Goal: Use online tool/utility: Utilize a website feature to perform a specific function

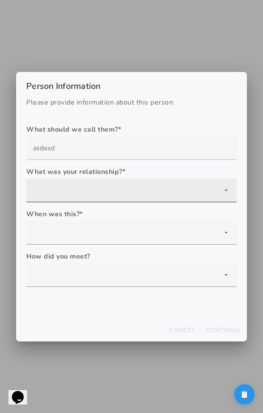
type input "asdasd"
type mwc-textfield "asdasd"
click at [102, 199] on div at bounding box center [131, 191] width 210 height 24
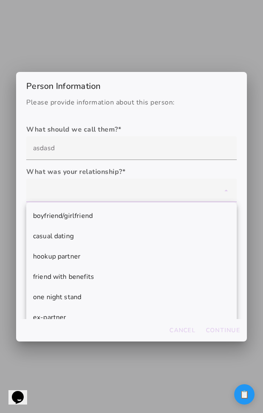
scroll to position [53, 0]
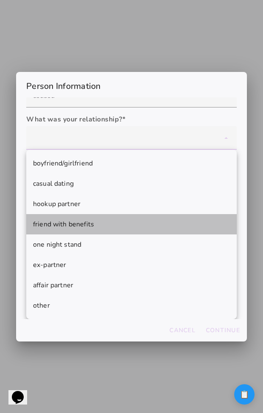
click at [102, 228] on mwc-list-item "friend with benefits" at bounding box center [131, 224] width 210 height 20
type mwc-select "friend with benefits"
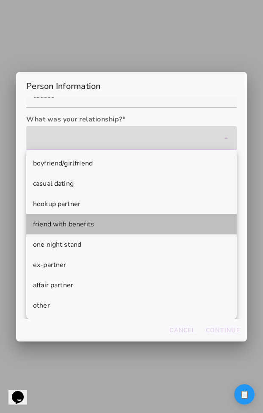
scroll to position [0, 0]
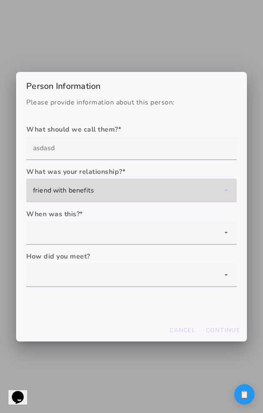
click at [102, 258] on label "How did you meet?" at bounding box center [131, 257] width 210 height 10
click at [102, 250] on persistence-form "What should we call them? * What was your relationship? * boyfriend/girlfriend …" at bounding box center [131, 208] width 210 height 169
click at [107, 217] on label "When was this? *" at bounding box center [131, 214] width 210 height 10
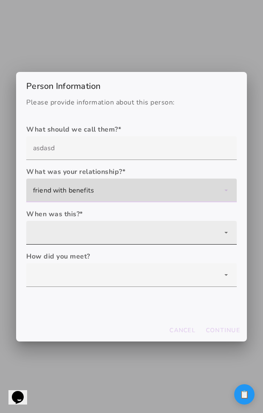
click at [107, 234] on div at bounding box center [131, 233] width 210 height 24
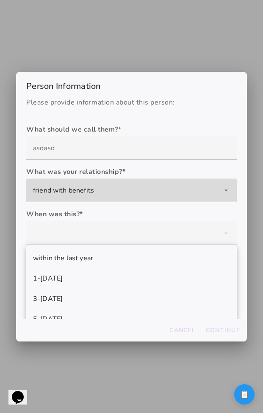
scroll to position [34, 0]
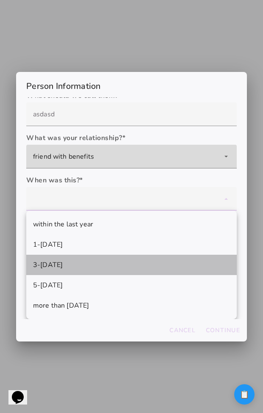
click at [107, 260] on mwc-list-item "3-5 years ago" at bounding box center [131, 265] width 210 height 20
type mwc-select "3-5 years ago"
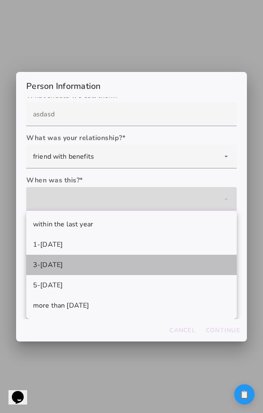
scroll to position [0, 0]
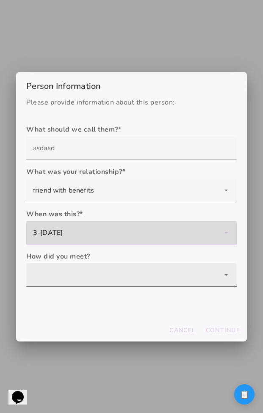
click at [107, 277] on div at bounding box center [131, 275] width 210 height 24
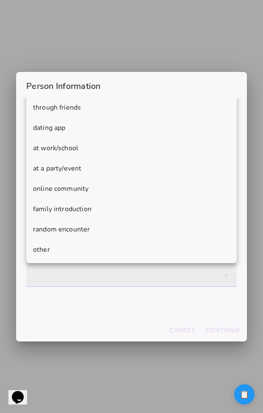
click at [110, 282] on div at bounding box center [131, 275] width 210 height 24
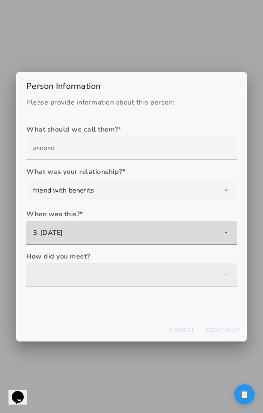
click at [111, 274] on div at bounding box center [131, 275] width 210 height 24
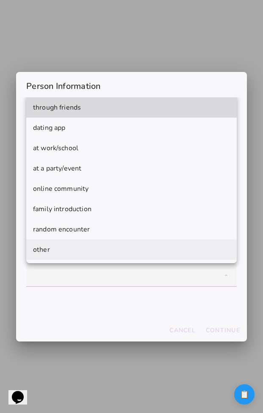
click at [111, 240] on mwc-list-item "other" at bounding box center [131, 250] width 210 height 20
type mwc-select "other"
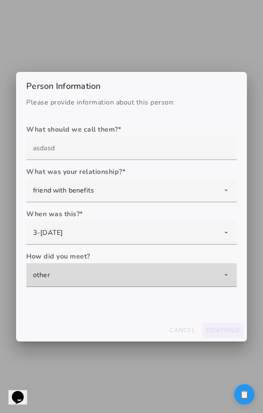
click at [0, 0] on slot "Continue" at bounding box center [0, 0] width 0 height 0
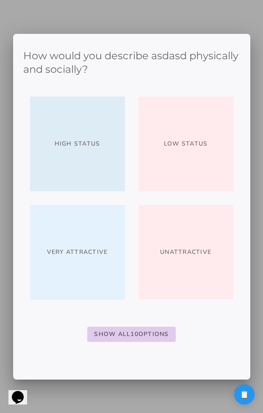
click at [91, 179] on button "High Status" at bounding box center [77, 144] width 95 height 95
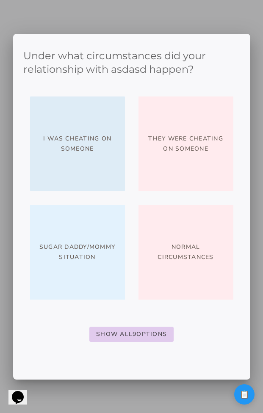
click at [89, 221] on button "Sugar daddy/mommy situation" at bounding box center [77, 252] width 95 height 95
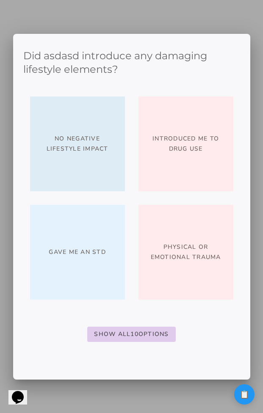
click at [0, 0] on slot "No negative lifestyle impact" at bounding box center [0, 0] width 0 height 0
click at [34, 122] on button "No negative lifestyle impact" at bounding box center [77, 144] width 95 height 95
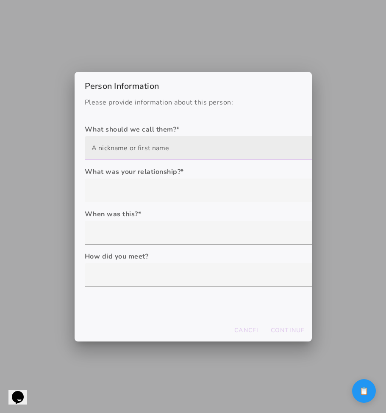
click at [169, 152] on input "text" at bounding box center [238, 148] width 295 height 24
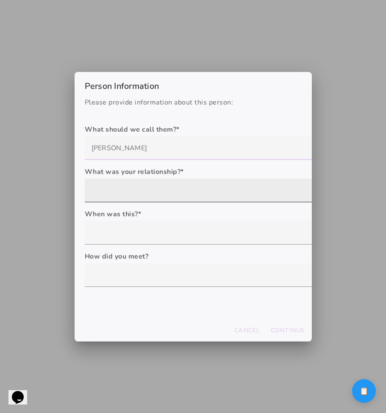
type input "Laura"
type mwc-textfield "Laura"
click at [161, 198] on div at bounding box center [239, 191] width 309 height 24
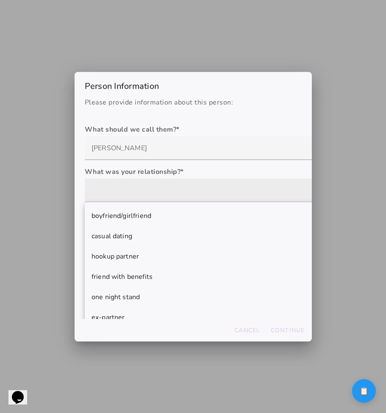
scroll to position [53, 0]
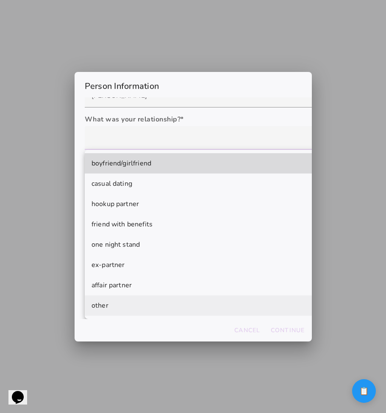
click at [135, 302] on mwc-list-item "other" at bounding box center [239, 306] width 309 height 20
type mwc-select "other"
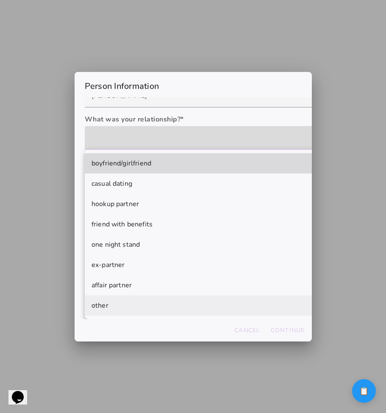
scroll to position [0, 0]
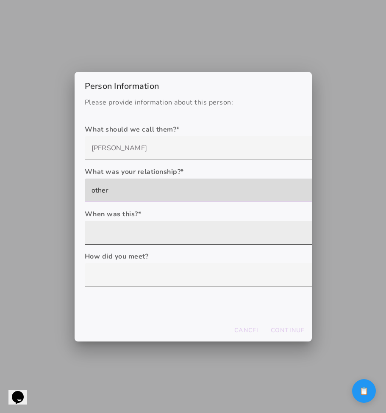
click at [145, 235] on div at bounding box center [239, 233] width 309 height 24
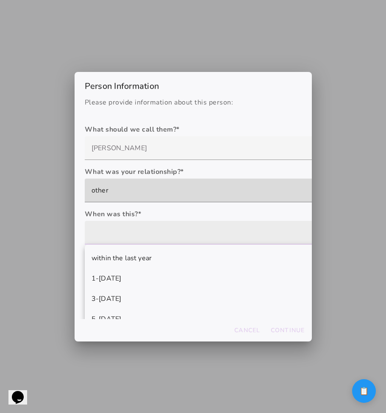
scroll to position [34, 0]
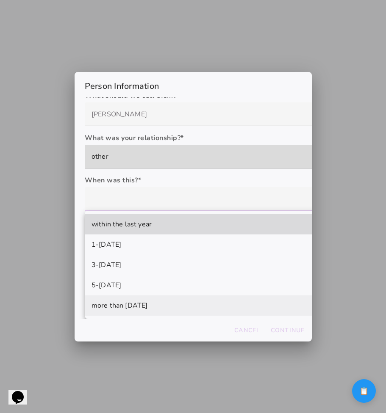
click at [138, 299] on mwc-list-item "more than 10 years ago" at bounding box center [239, 306] width 309 height 20
type mwc-select "more than 10 years ago"
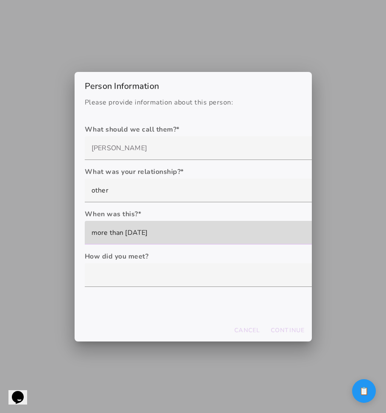
scroll to position [0, 0]
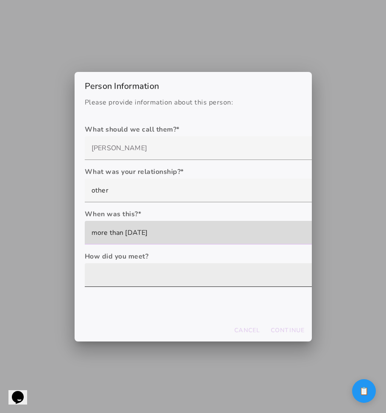
click at [149, 280] on div at bounding box center [239, 275] width 309 height 24
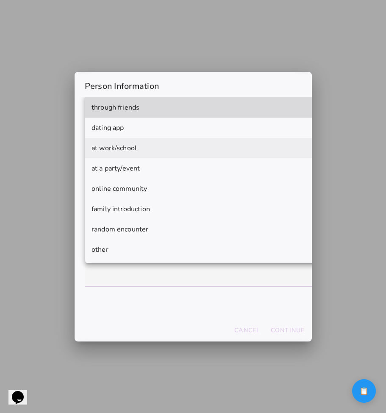
click at [133, 141] on mwc-list-item "at work/school" at bounding box center [239, 148] width 309 height 20
type mwc-select "at work/school"
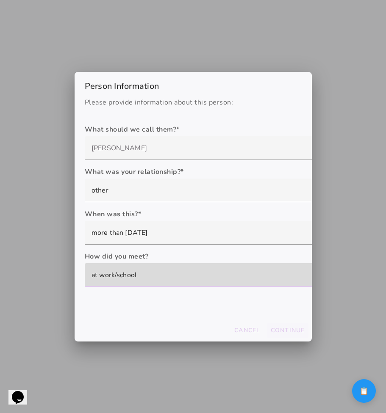
click at [0, 0] on slot "Continue" at bounding box center [0, 0] width 0 height 0
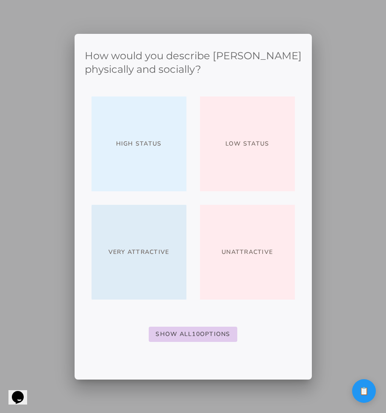
click at [167, 236] on button "Very Attractive" at bounding box center [138, 252] width 95 height 95
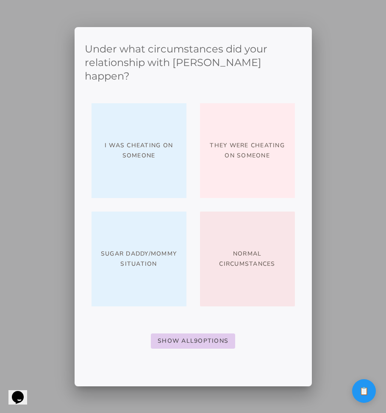
click at [0, 0] on slot "Normal circumstances" at bounding box center [0, 0] width 0 height 0
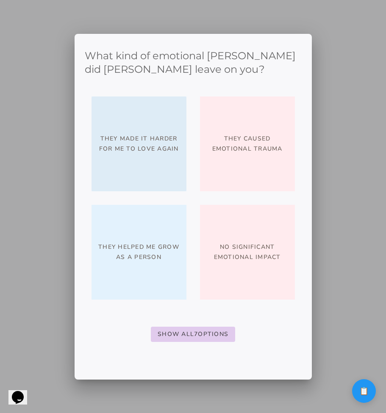
click at [168, 155] on button "They made it harder for me to love again" at bounding box center [138, 144] width 95 height 95
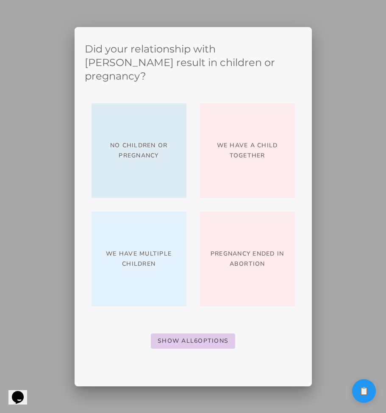
click at [136, 132] on button "No children or pregnancy" at bounding box center [138, 150] width 95 height 95
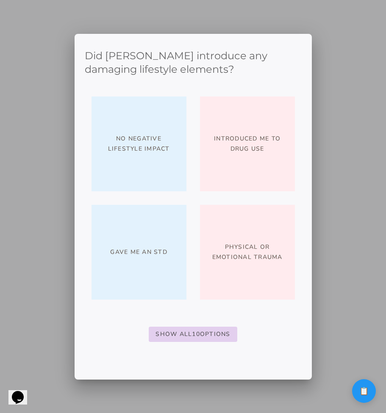
click at [201, 328] on button "Show All 10 Options" at bounding box center [193, 334] width 88 height 15
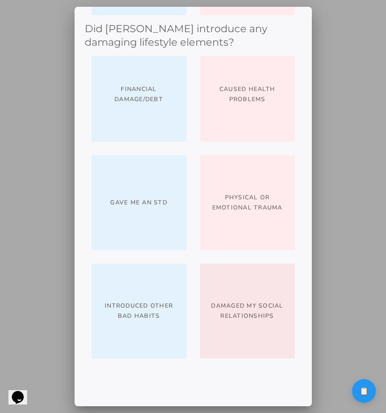
scroll to position [238, 0]
click at [219, 313] on span "Damaged my social relationships" at bounding box center [247, 312] width 81 height 20
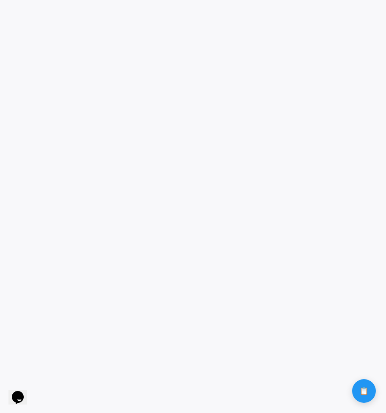
scroll to position [0, 0]
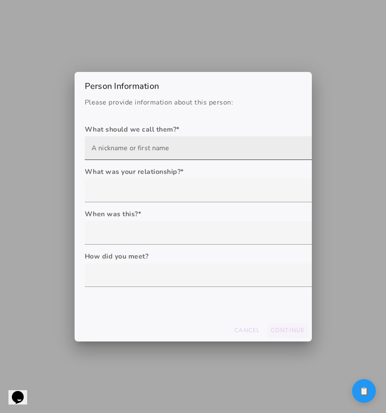
click at [158, 147] on input "text" at bounding box center [238, 148] width 295 height 24
type input "C"
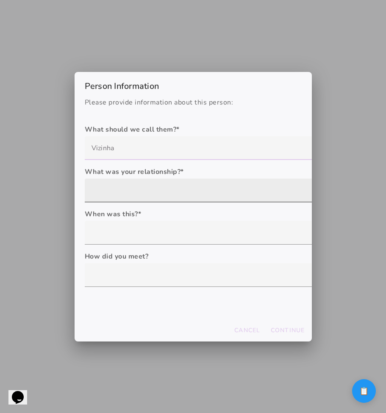
type input "Vizinha"
type mwc-textfield "Vizinha"
click at [140, 187] on div at bounding box center [239, 191] width 309 height 24
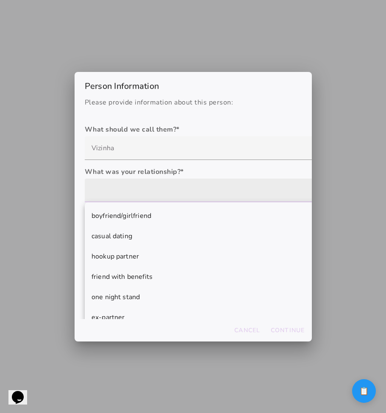
scroll to position [53, 0]
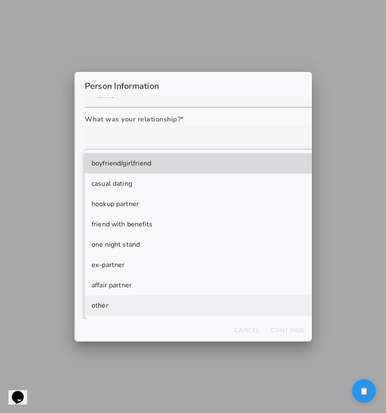
click at [145, 301] on mwc-list-item "other" at bounding box center [239, 306] width 309 height 20
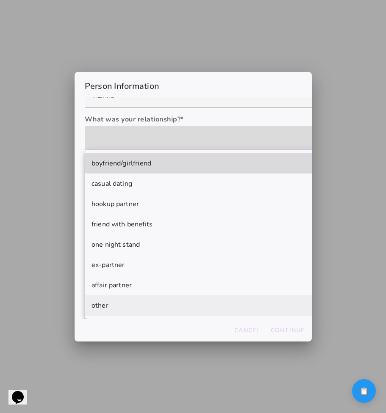
scroll to position [0, 0]
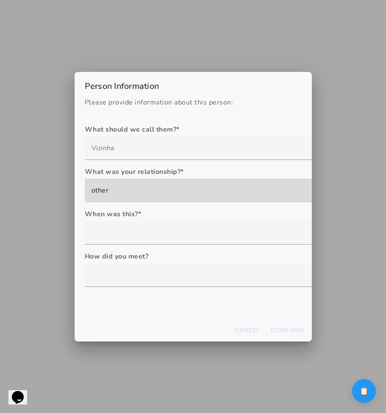
click at [164, 183] on div "other" at bounding box center [239, 191] width 309 height 24
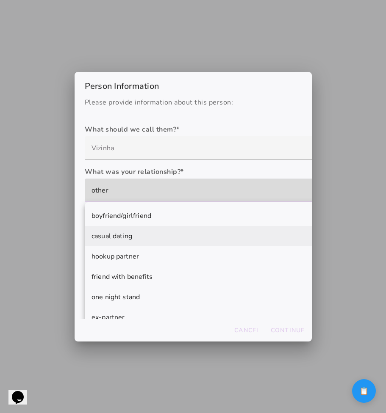
scroll to position [53, 0]
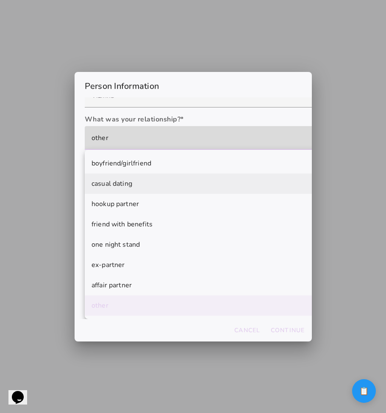
click at [157, 189] on mwc-list-item "casual dating" at bounding box center [239, 184] width 309 height 20
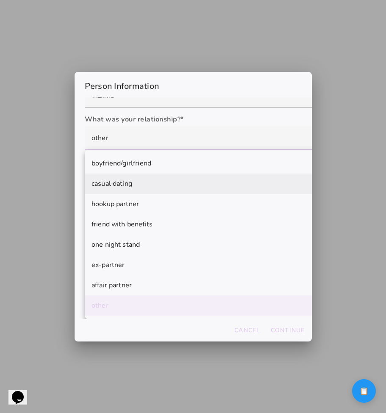
scroll to position [0, 0]
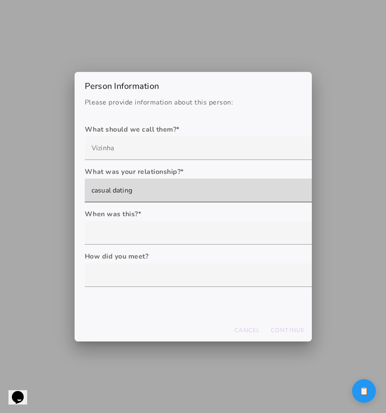
click at [160, 188] on div "casual dating" at bounding box center [239, 191] width 309 height 24
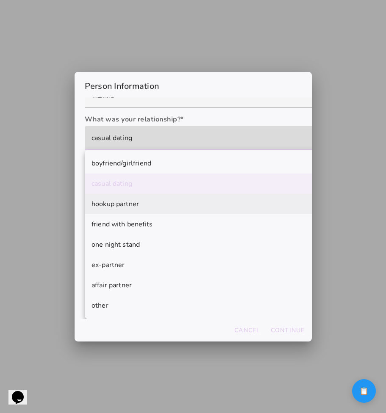
click at [154, 208] on mwc-list-item "hookup partner" at bounding box center [239, 204] width 309 height 20
type mwc-select "hookup partner"
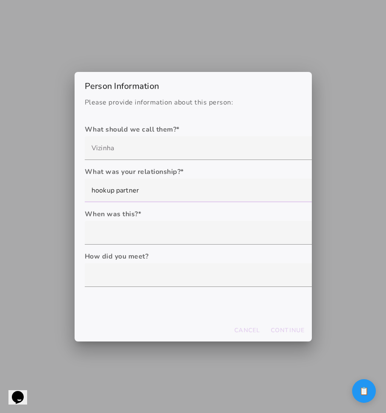
scroll to position [0, 0]
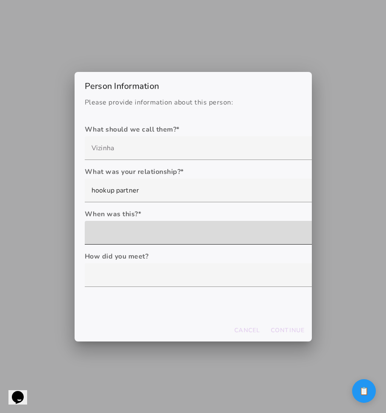
click at [150, 234] on div at bounding box center [239, 233] width 309 height 24
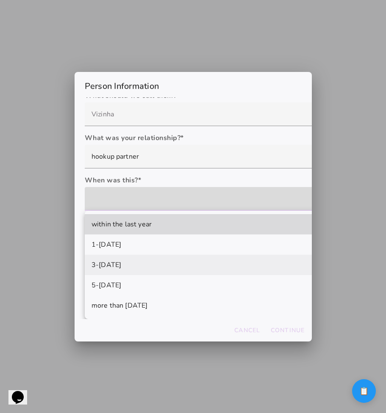
click at [147, 271] on mwc-list-item "3-5 years ago" at bounding box center [239, 265] width 309 height 20
type mwc-select "3-5 years ago"
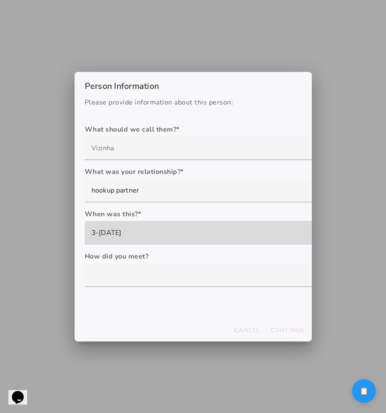
scroll to position [0, 0]
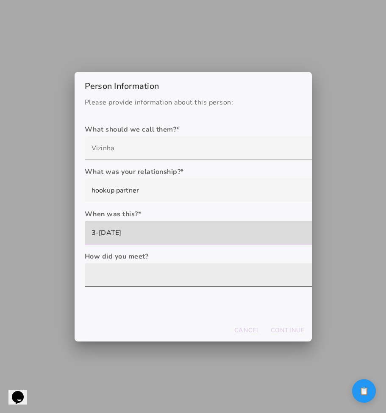
click at [196, 280] on div at bounding box center [239, 275] width 309 height 24
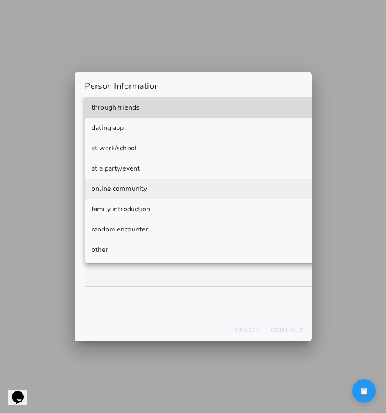
click at [155, 194] on mwc-list-item "online community" at bounding box center [239, 189] width 309 height 20
type mwc-select "online community"
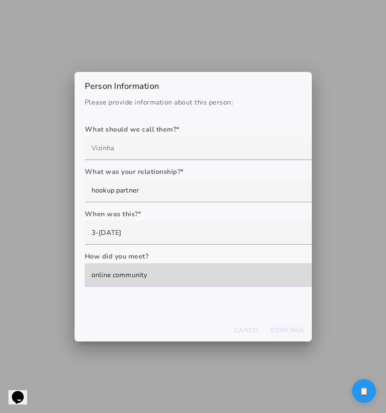
click at [295, 326] on span "Continue" at bounding box center [288, 330] width 34 height 8
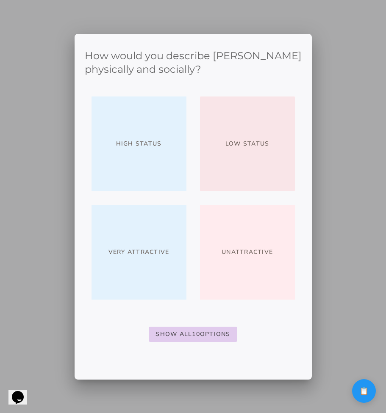
click at [226, 169] on button "Low Status" at bounding box center [247, 144] width 95 height 95
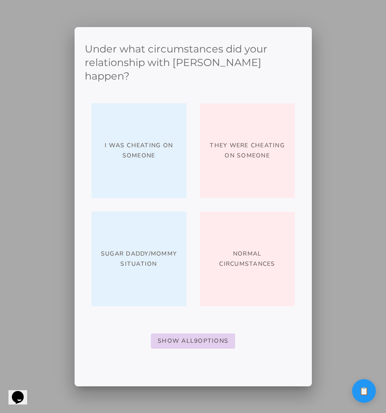
click at [0, 0] on slot "Show All 9 Options" at bounding box center [0, 0] width 0 height 0
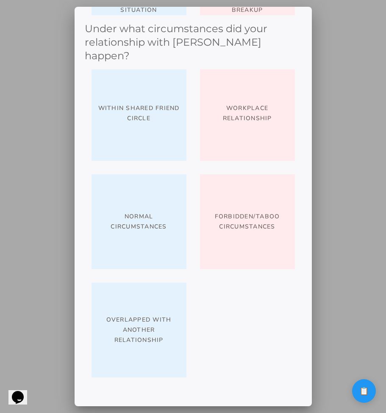
scroll to position [233, 0]
click at [236, 222] on button "Forbidden/taboo circumstances" at bounding box center [247, 222] width 95 height 95
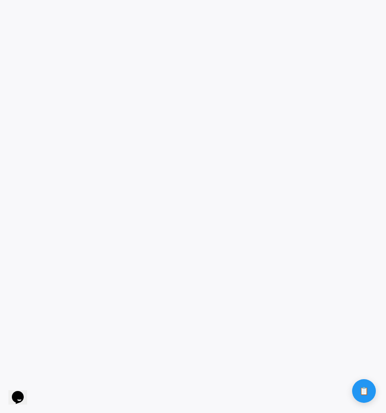
scroll to position [0, 0]
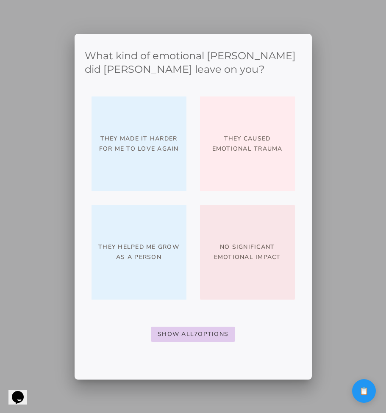
click at [228, 272] on button "No significant emotional impact" at bounding box center [247, 252] width 95 height 95
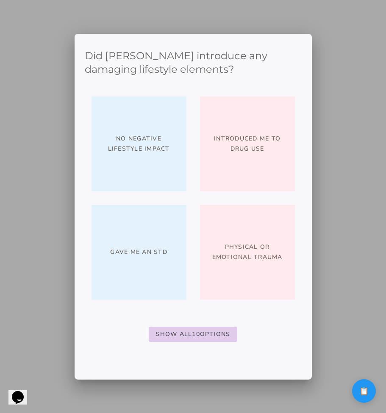
click at [359, 221] on div at bounding box center [193, 206] width 386 height 413
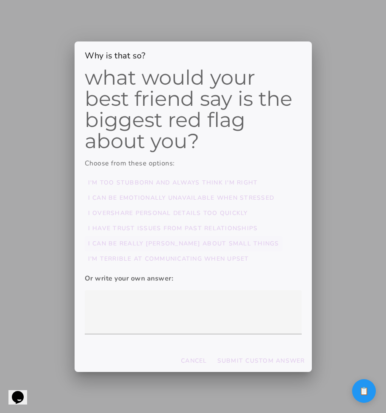
click at [0, 0] on slot "I can be really petty about small things" at bounding box center [0, 0] width 0 height 0
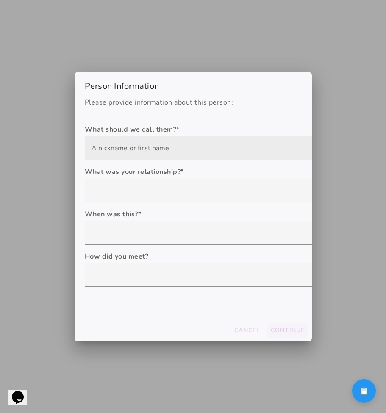
click at [146, 149] on input "text" at bounding box center [238, 148] width 295 height 24
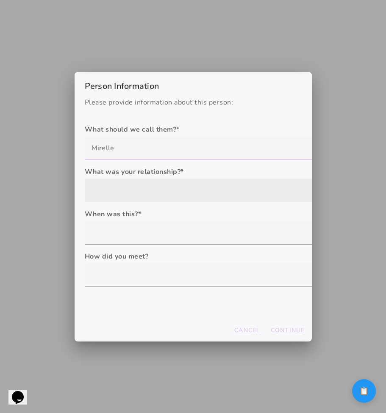
type input "Mirelle"
type mwc-textfield "Mirelle"
click at [133, 189] on div at bounding box center [239, 191] width 309 height 24
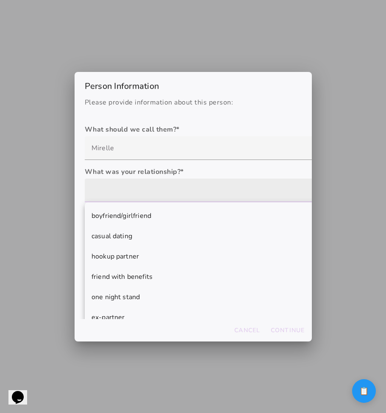
scroll to position [53, 0]
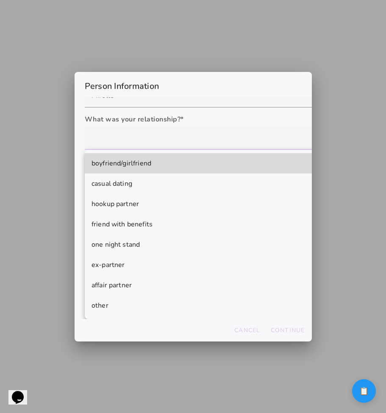
click at [0, 0] on slot "boyfriend/girlfriend" at bounding box center [0, 0] width 0 height 0
type mwc-select "boyfriend/girlfriend"
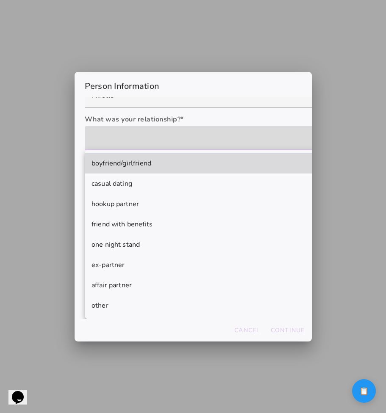
scroll to position [0, 0]
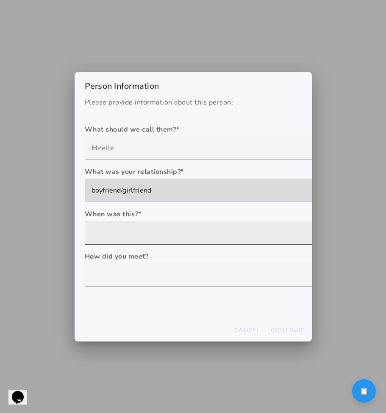
click at [135, 242] on div at bounding box center [239, 233] width 309 height 24
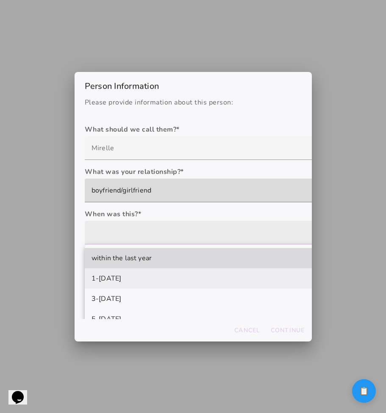
scroll to position [34, 0]
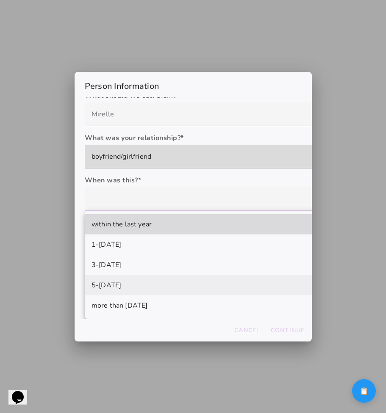
click at [138, 286] on mwc-list-item "5-10 years ago" at bounding box center [239, 285] width 309 height 20
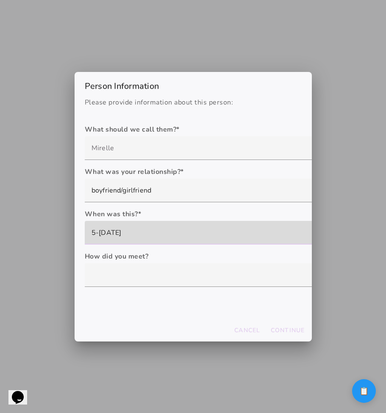
scroll to position [0, 0]
click at [153, 236] on div "5-10 years ago" at bounding box center [239, 233] width 309 height 24
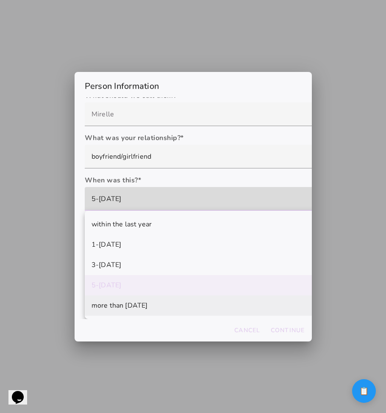
click at [0, 0] on slot "more than 10 years ago" at bounding box center [0, 0] width 0 height 0
type mwc-select "more than 10 years ago"
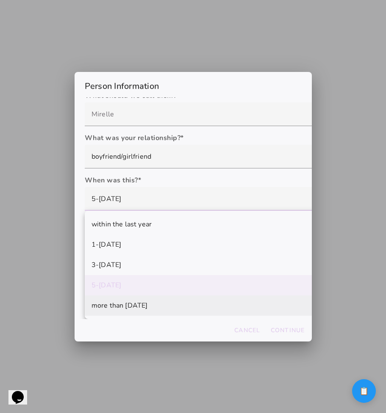
scroll to position [0, 0]
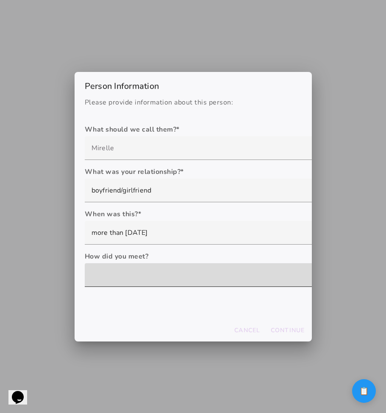
click at [144, 284] on div at bounding box center [239, 275] width 309 height 24
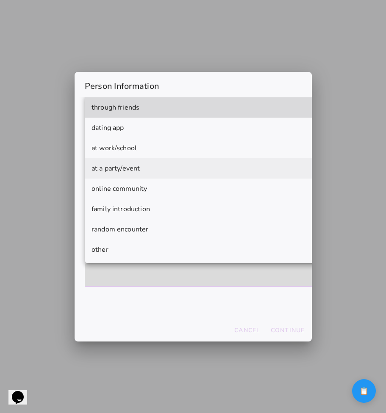
click at [152, 170] on mwc-list-item "at a party/event" at bounding box center [239, 168] width 309 height 20
type mwc-select "at a party/event"
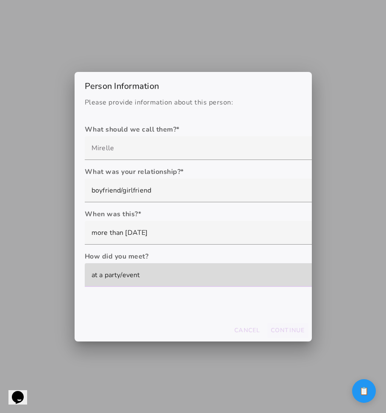
click at [0, 0] on slot "Continue" at bounding box center [0, 0] width 0 height 0
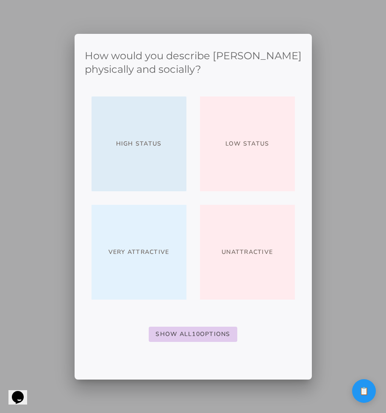
click at [169, 177] on button "High Status" at bounding box center [138, 144] width 95 height 95
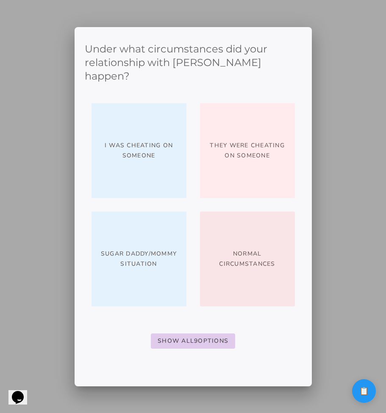
click at [226, 271] on button "Normal circumstances" at bounding box center [247, 259] width 95 height 95
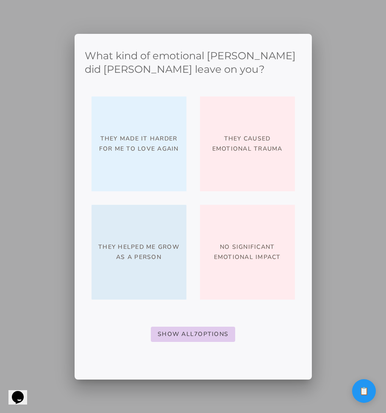
click at [171, 278] on button "They helped me grow as a person" at bounding box center [138, 252] width 95 height 95
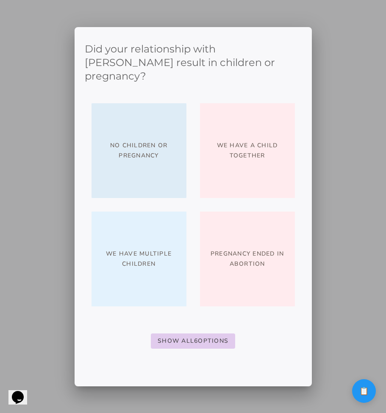
click at [143, 156] on button "No children or pregnancy" at bounding box center [138, 150] width 95 height 95
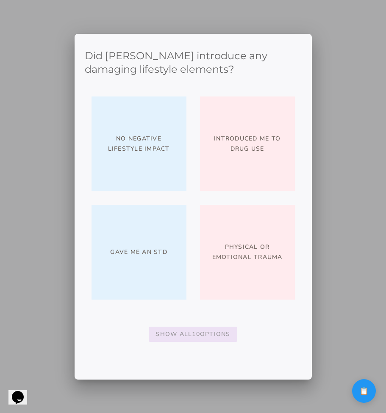
click at [180, 329] on span "Show All 10 Options" at bounding box center [192, 334] width 75 height 10
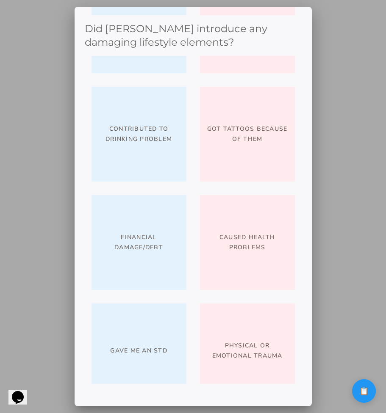
scroll to position [249, 0]
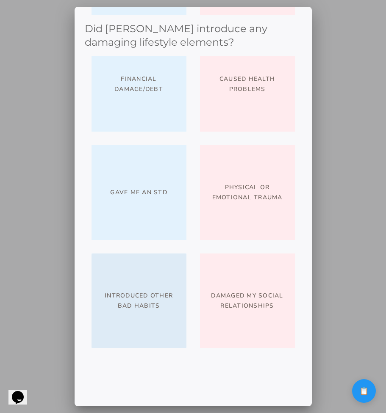
click at [0, 0] on slot "Introduced other bad habits" at bounding box center [0, 0] width 0 height 0
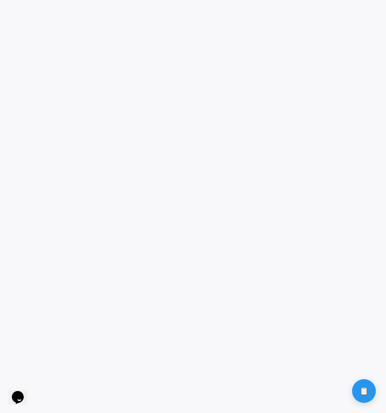
scroll to position [0, 0]
